Goal: Transaction & Acquisition: Purchase product/service

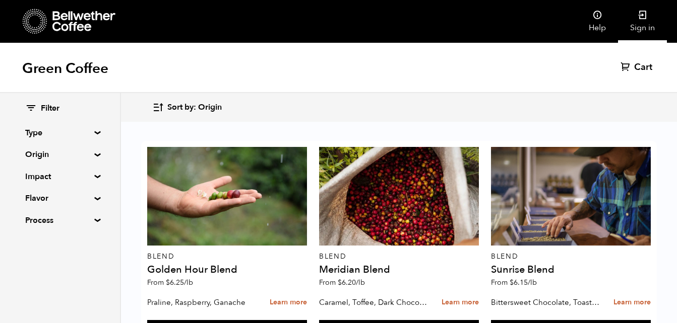
click at [643, 20] on link "Sign in" at bounding box center [642, 21] width 49 height 43
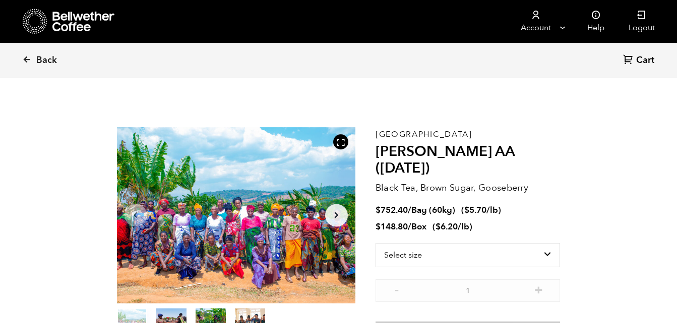
scroll to position [438, 431]
click at [485, 243] on select "Select size Bag (60kg) (132 lbs) Box (24 lbs)" at bounding box center [467, 255] width 185 height 24
select select "box"
click at [375, 243] on select "Select size Bag (60kg) (132 lbs) Box (24 lbs)" at bounding box center [467, 255] width 185 height 24
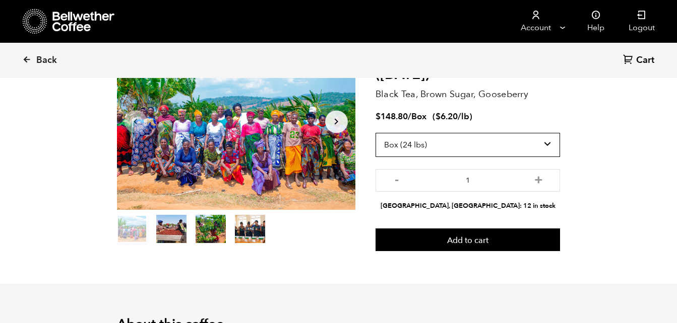
scroll to position [0, 0]
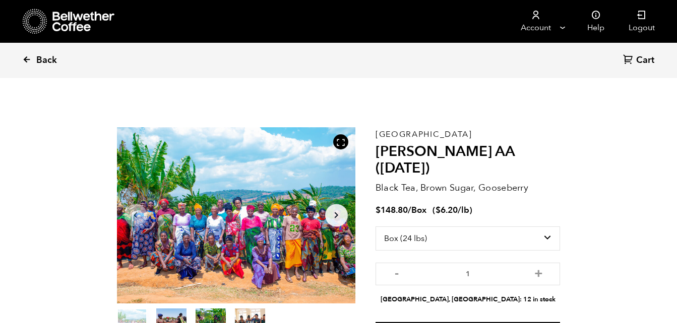
click at [43, 53] on link "Back" at bounding box center [53, 60] width 62 height 34
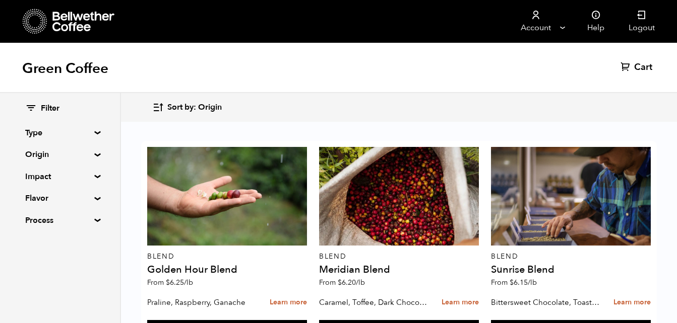
click at [35, 110] on icon at bounding box center [31, 108] width 12 height 12
click at [294, 72] on div "Green Coffee Cart (0)" at bounding box center [338, 68] width 677 height 50
